Goal: Task Accomplishment & Management: Manage account settings

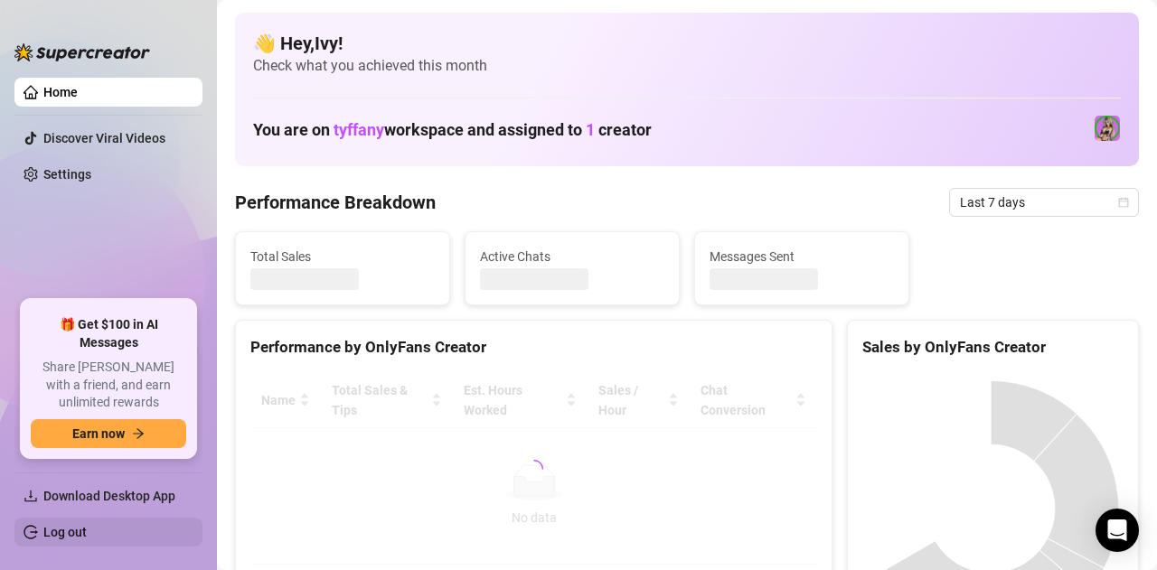
click at [87, 527] on link "Log out" at bounding box center [64, 532] width 43 height 14
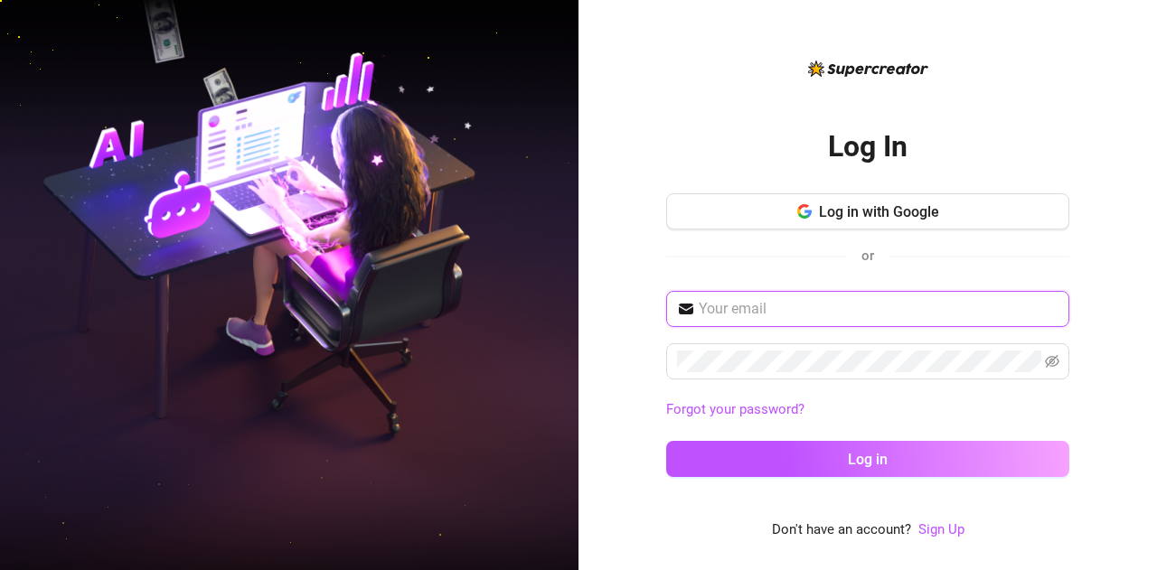
click at [781, 301] on input "text" at bounding box center [879, 309] width 360 height 22
type input "[EMAIL_ADDRESS][DOMAIN_NAME]"
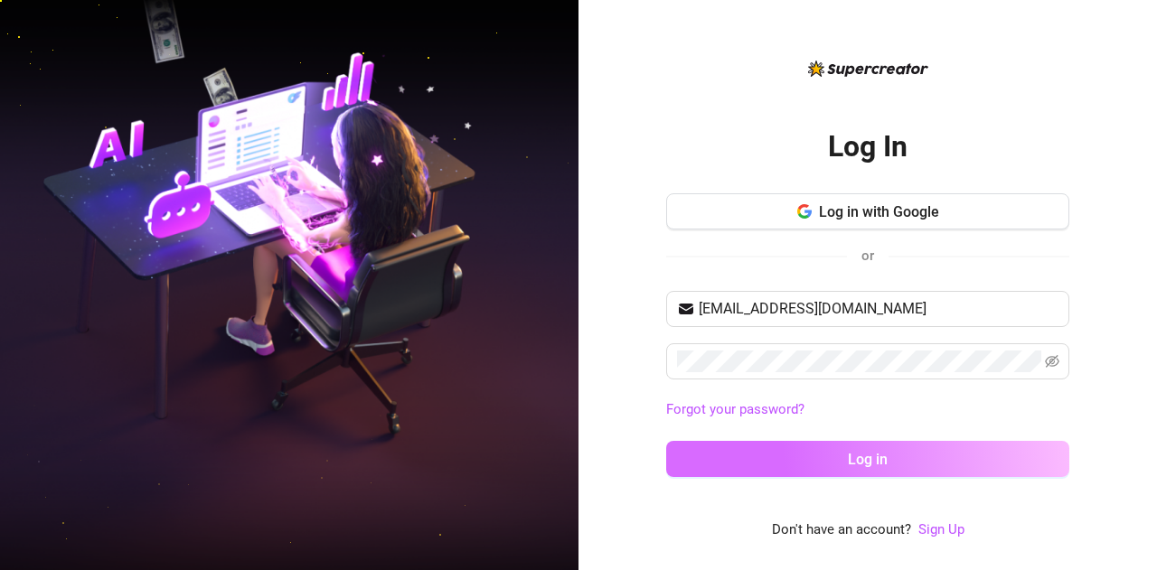
click at [871, 447] on button "Log in" at bounding box center [867, 459] width 403 height 36
